Goal: Task Accomplishment & Management: Complete application form

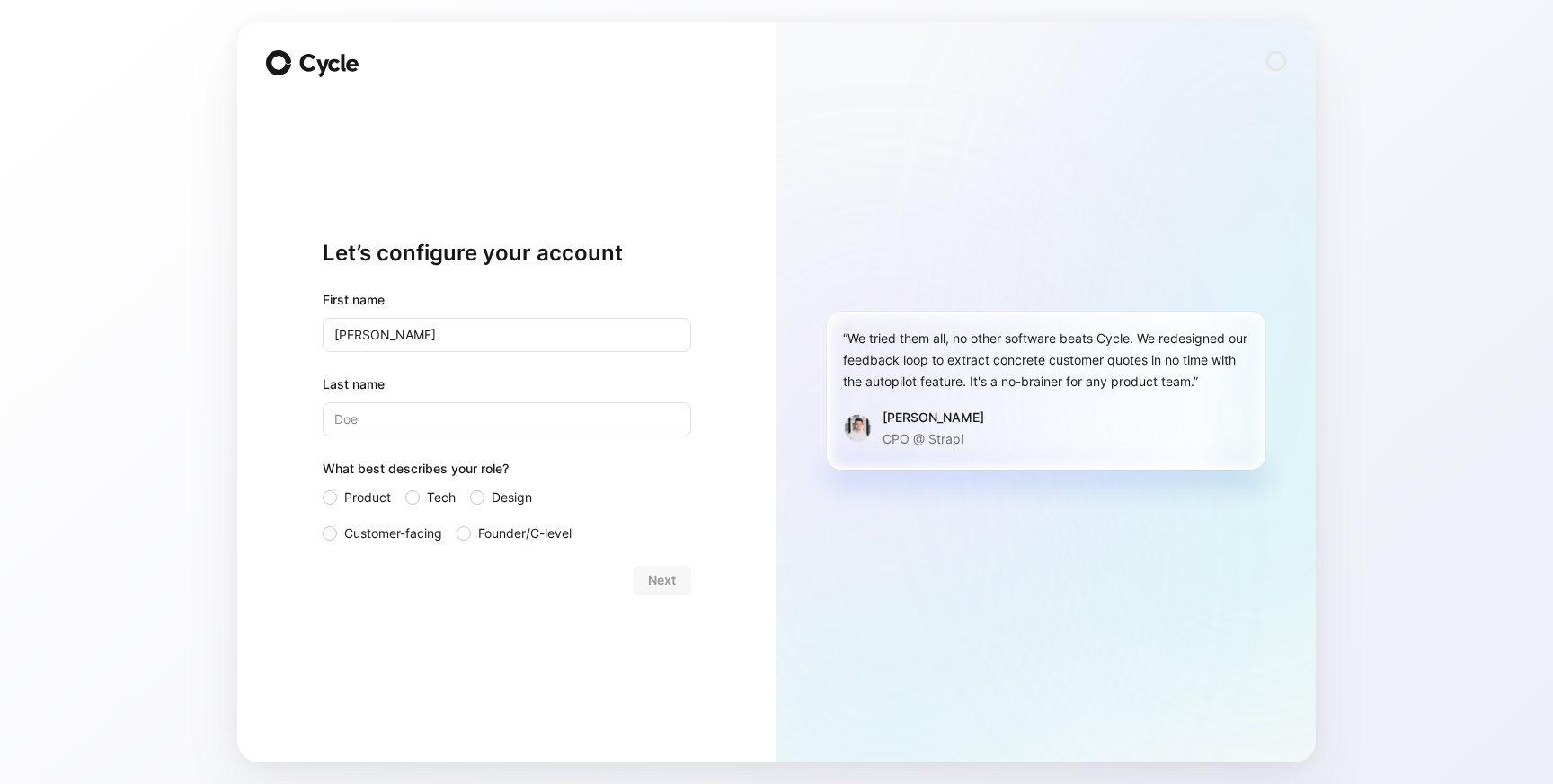
type input "[PERSON_NAME]"
type input "Lau"
click at [438, 500] on span "Tech" at bounding box center [441, 498] width 29 height 22
click at [405, 487] on input "Tech" at bounding box center [405, 487] width 0 height 0
click at [654, 587] on span "Next" at bounding box center [662, 580] width 28 height 22
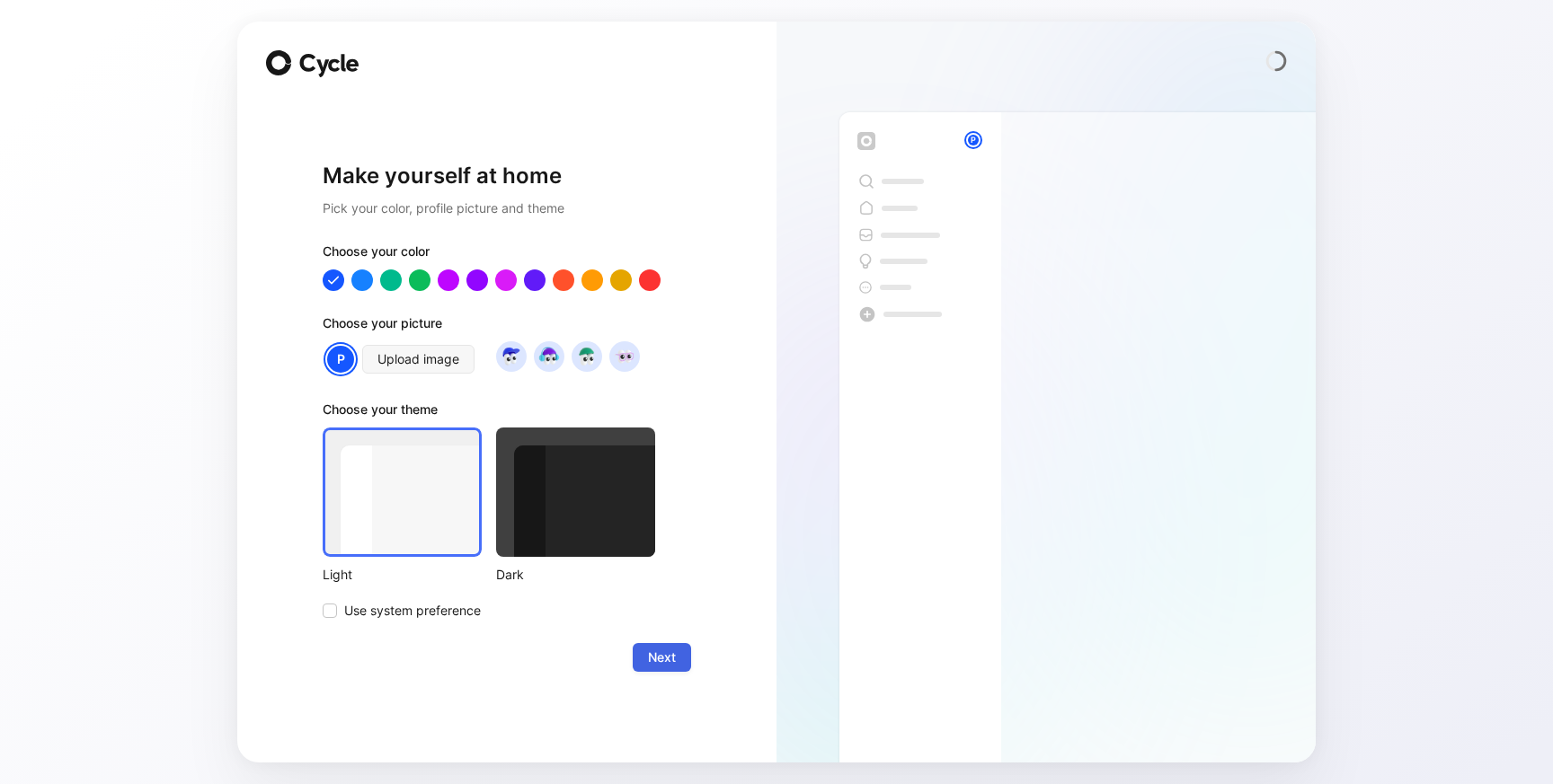
click at [641, 649] on button "Next" at bounding box center [662, 657] width 58 height 29
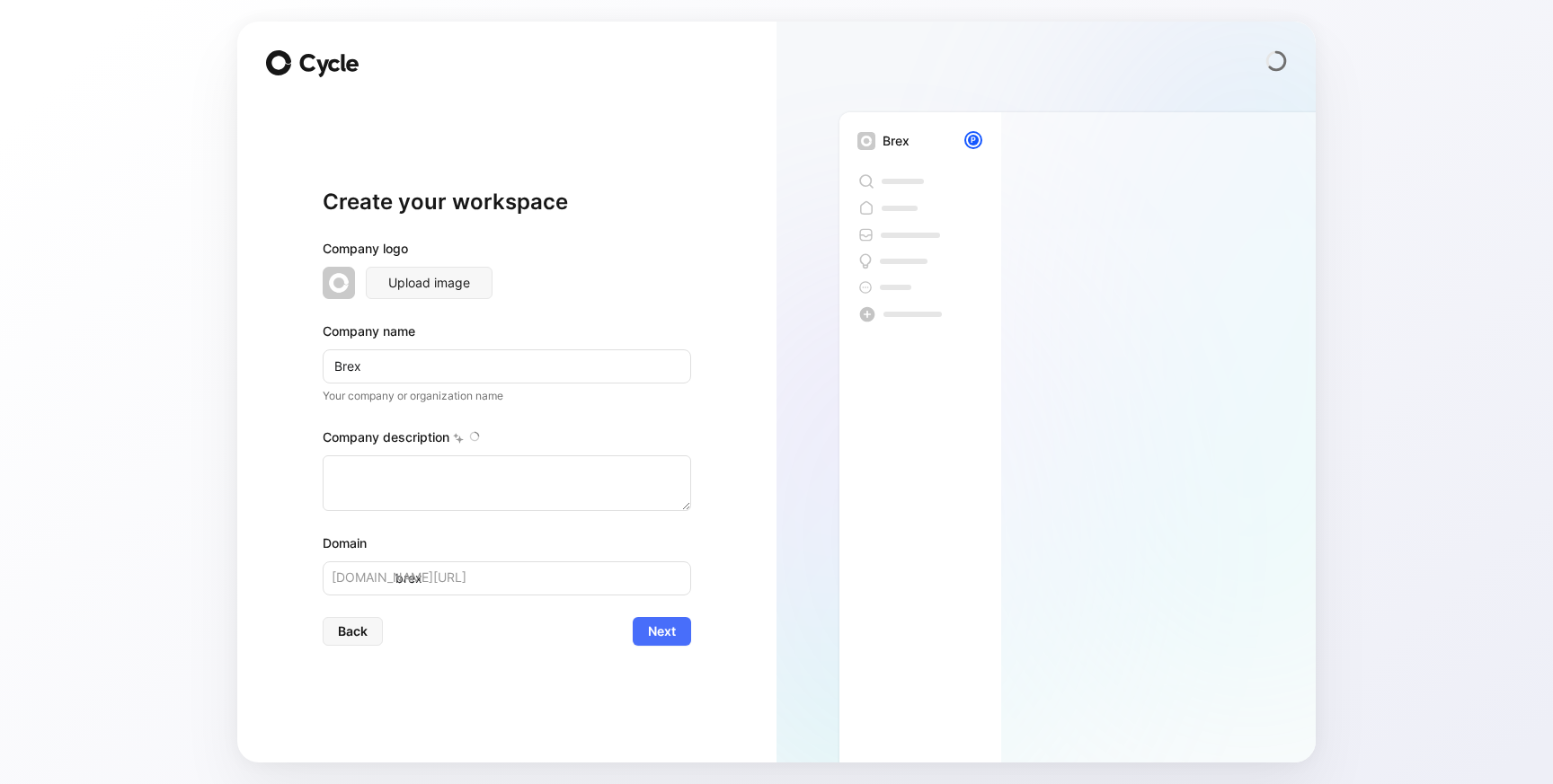
type textarea "Brex is a financial technology company founded in [DATE] by [PERSON_NAME] and […"
click at [640, 645] on div "Create your workspace Company logo Upload image Company name Brex Your company …" at bounding box center [507, 417] width 368 height 636
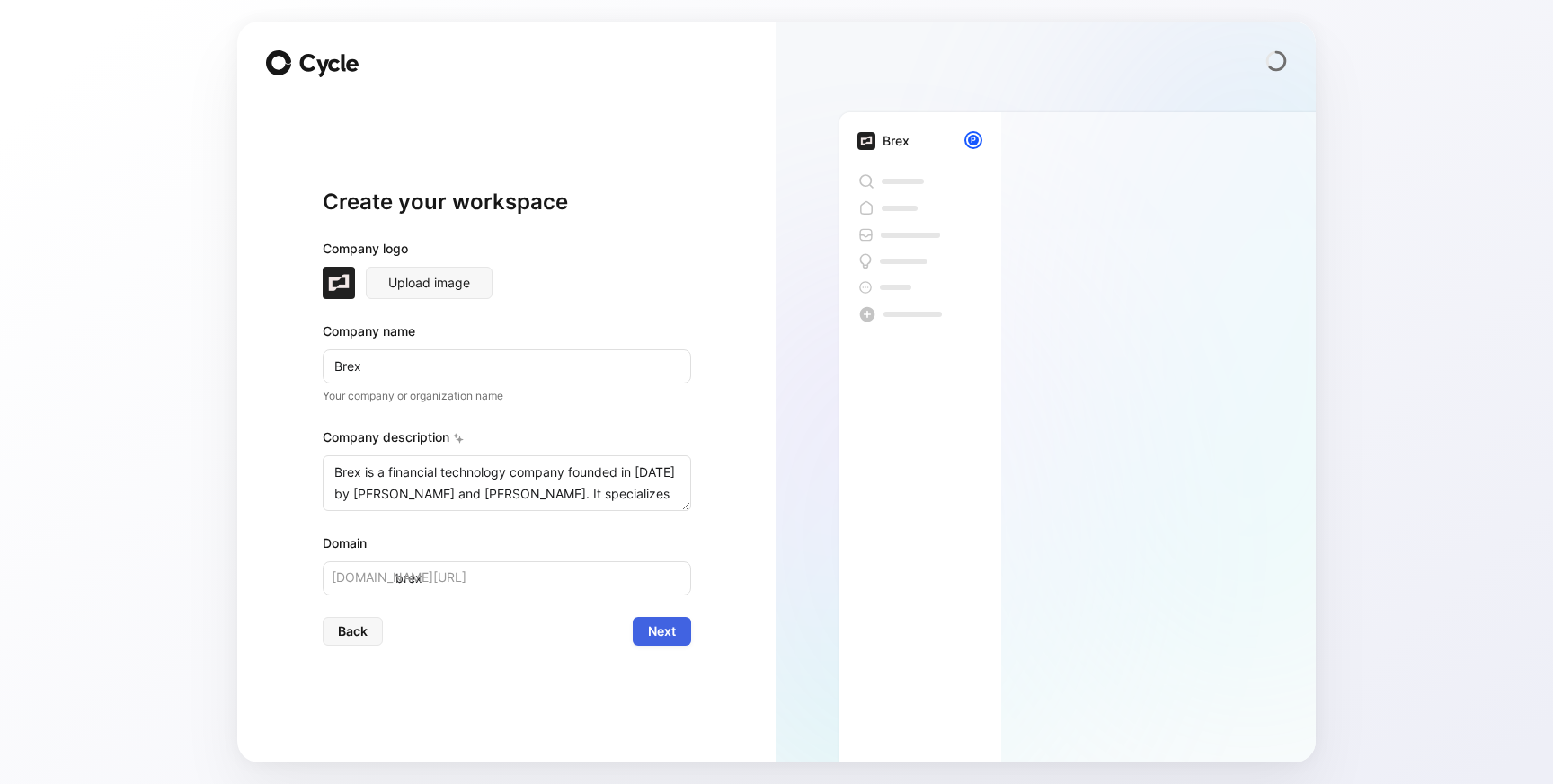
click at [666, 632] on span "Next" at bounding box center [662, 632] width 28 height 22
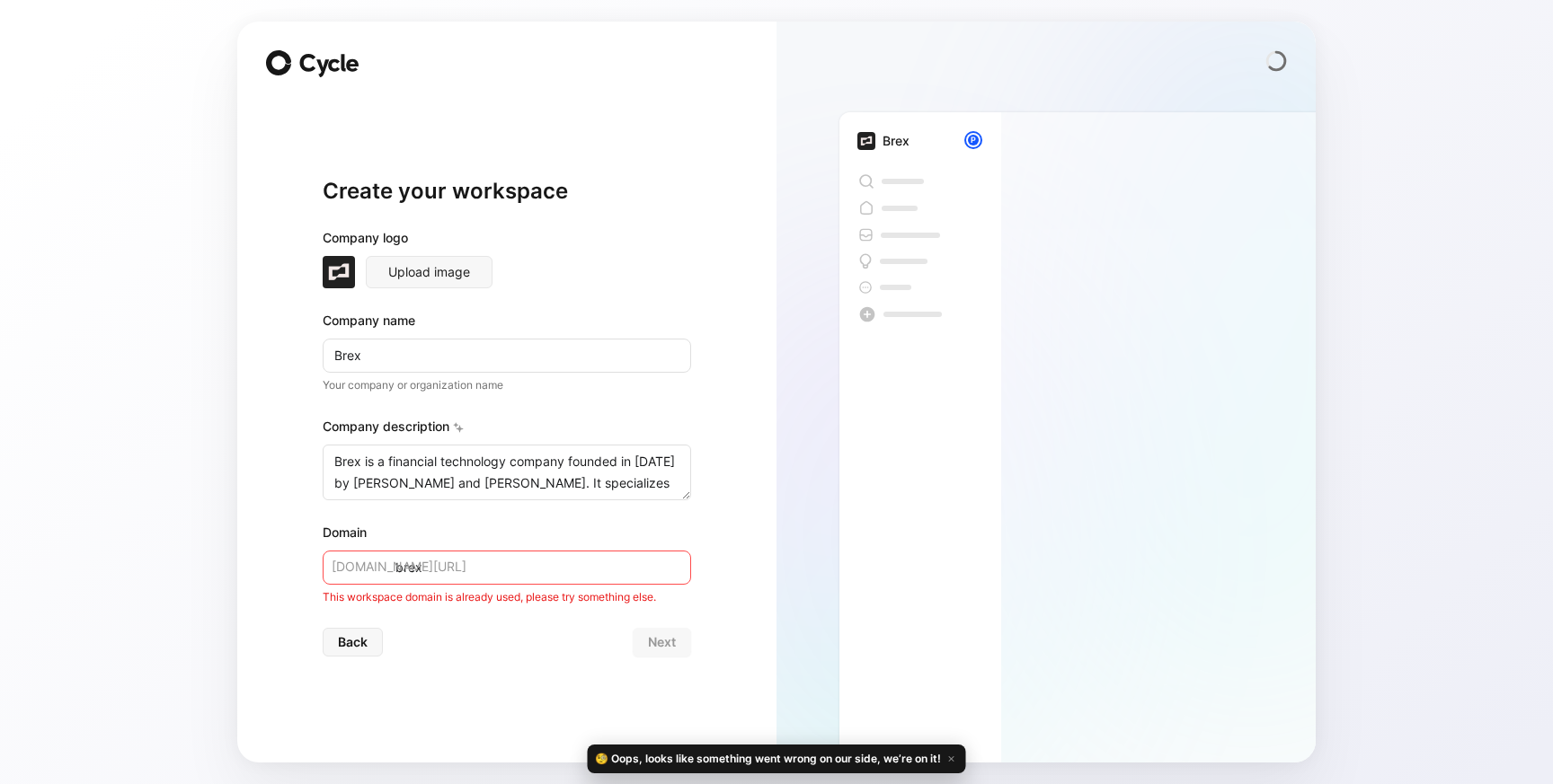
click at [454, 572] on input "brex" at bounding box center [507, 567] width 368 height 34
click at [513, 192] on h1 "Create your workspace" at bounding box center [507, 191] width 368 height 29
